Goal: Find contact information: Find contact information

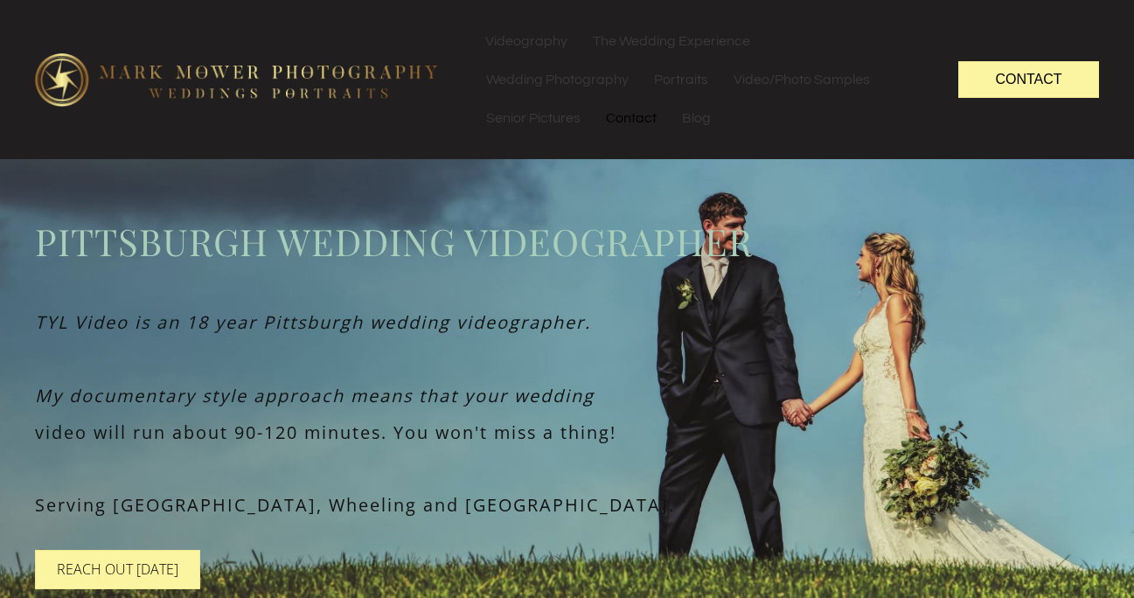
click at [618, 115] on link "Contact" at bounding box center [631, 118] width 75 height 38
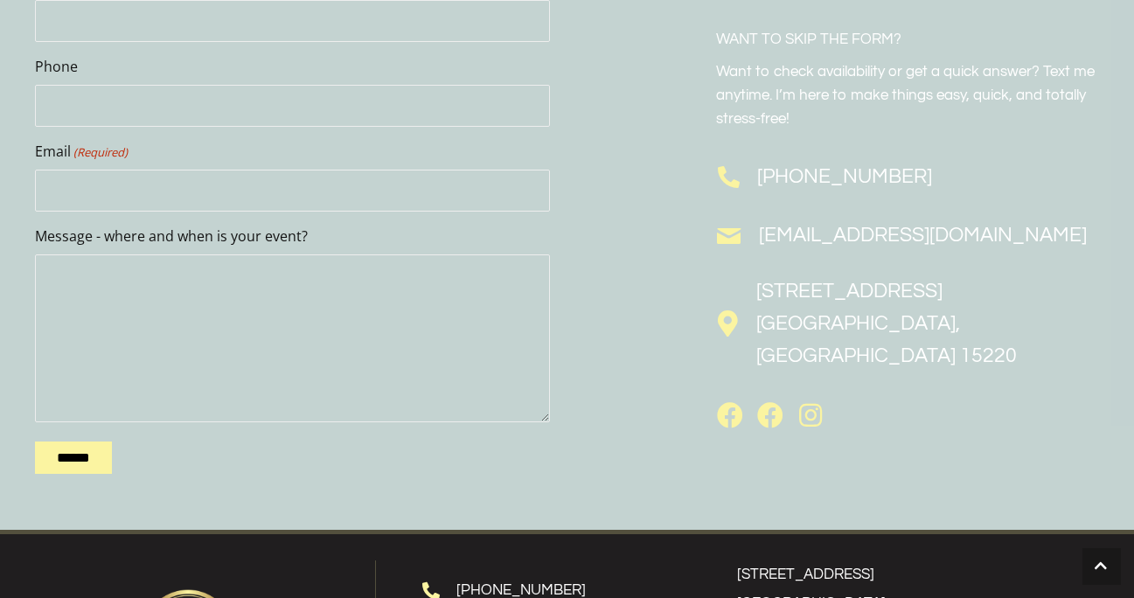
scroll to position [1139, 0]
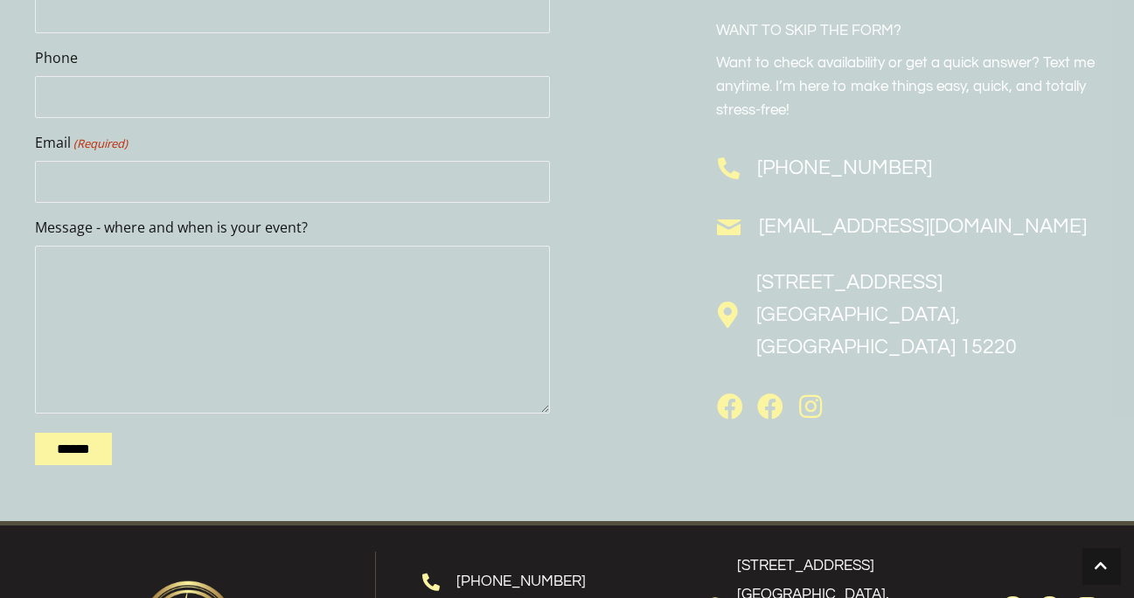
drag, startPoint x: 966, startPoint y: 239, endPoint x: 753, endPoint y: 178, distance: 221.0
click at [753, 178] on div "WANT TO SKIP THE FORM? Want to check availability or get a quick answer? Text m…" at bounding box center [843, 215] width 550 height 577
copy div "(412) 759-3208 tylvideo@hotmail.com"
click at [9, 101] on div "Contact Form Name (Required) Phone Email (Required) Message - where and when is…" at bounding box center [567, 216] width 1134 height 612
